Goal: Task Accomplishment & Management: Use online tool/utility

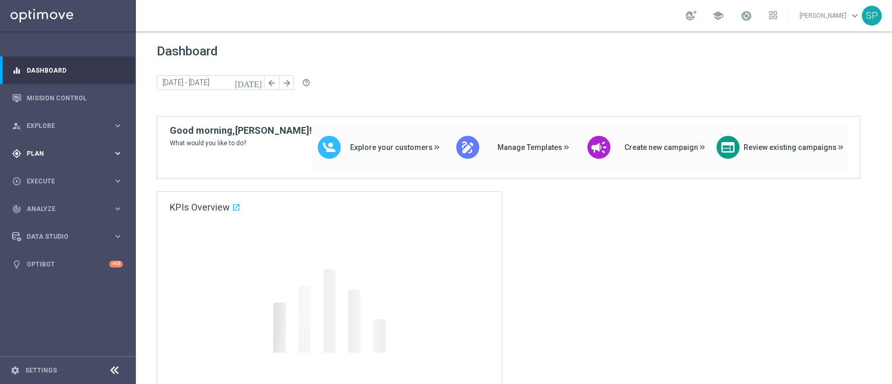
click at [113, 150] on icon "keyboard_arrow_right" at bounding box center [118, 153] width 10 height 10
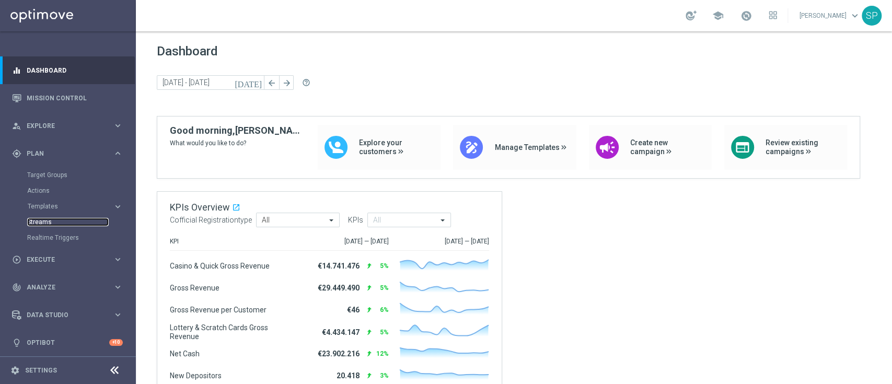
click at [42, 224] on link "Streams" at bounding box center [68, 222] width 82 height 8
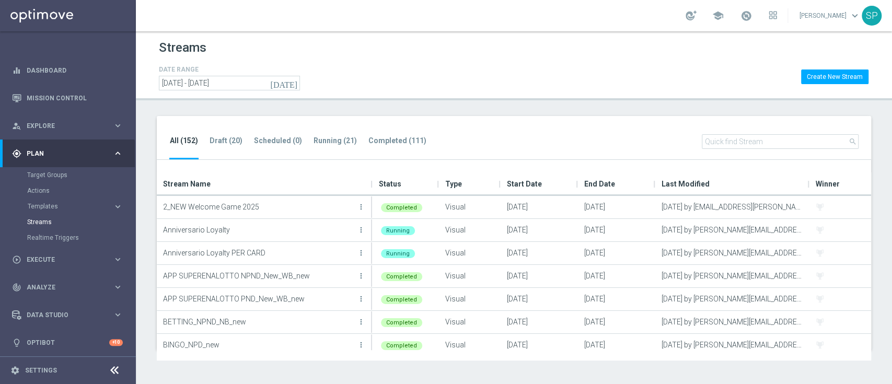
click at [243, 134] on ul "All (152) Draft (20) Scheduled (0) Running (21) Completed (111)" at bounding box center [303, 147] width 268 height 26
click at [238, 136] on tab-header "Draft (20)" at bounding box center [226, 140] width 33 height 9
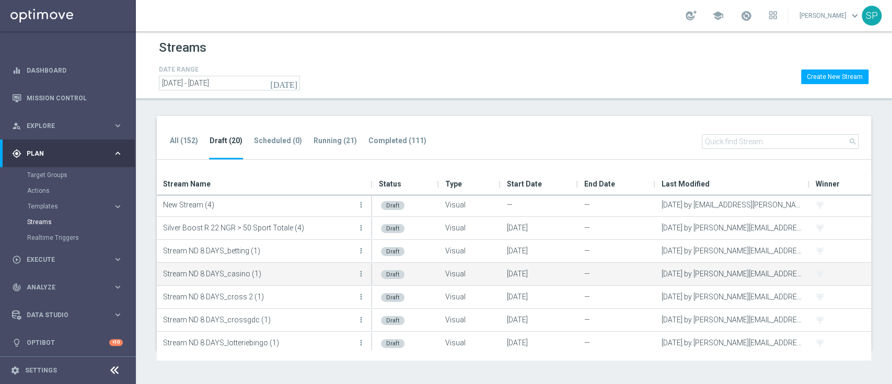
scroll to position [142, 0]
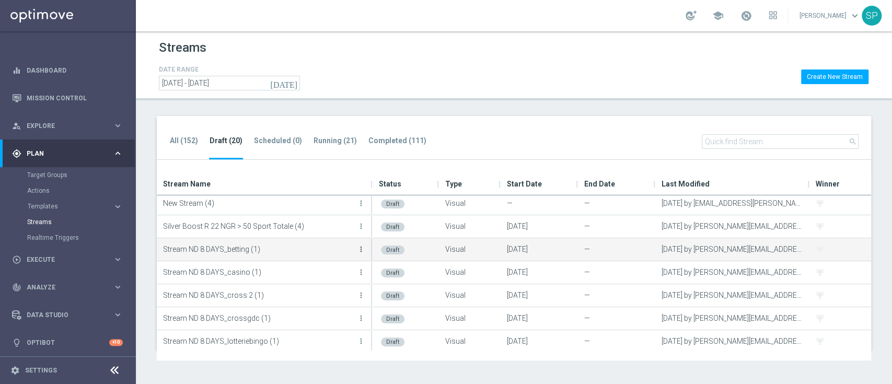
click at [360, 245] on icon "more_vert" at bounding box center [361, 249] width 8 height 8
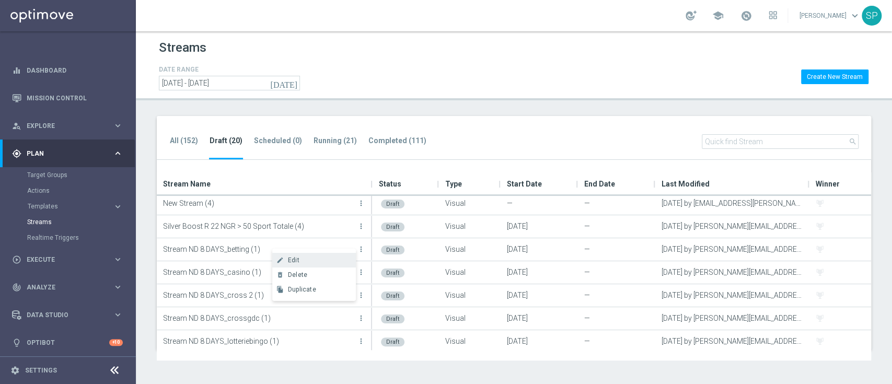
click at [334, 256] on div "create Edit" at bounding box center [314, 260] width 84 height 15
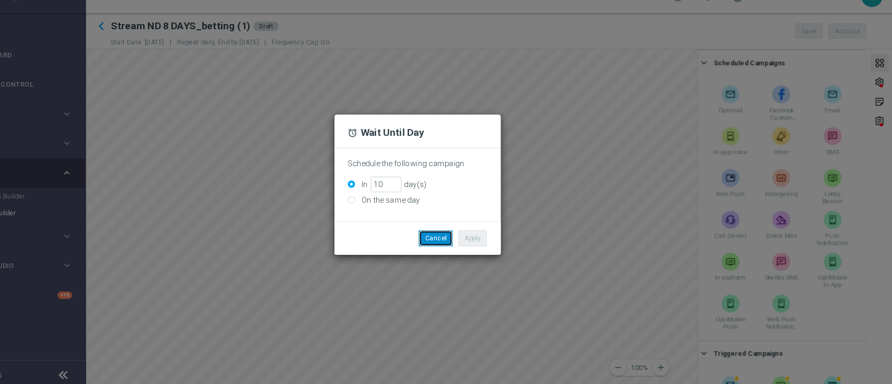
click at [465, 240] on button "Cancel" at bounding box center [463, 242] width 32 height 15
click at [418, 189] on input "12" at bounding box center [416, 191] width 29 height 15
type input "10"
click at [496, 239] on button "Apply" at bounding box center [497, 242] width 27 height 15
